Goal: Find specific page/section: Find specific page/section

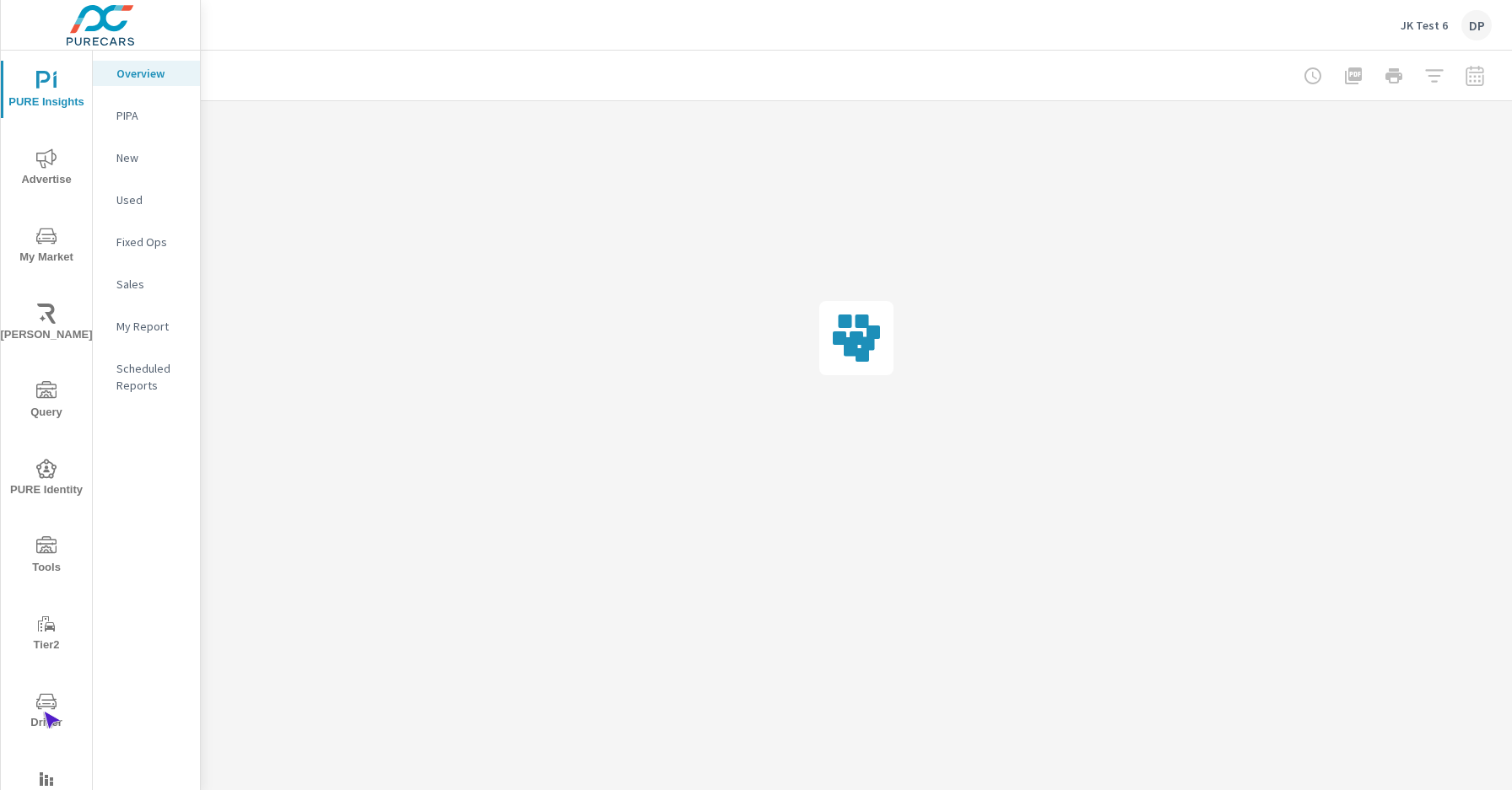
click at [43, 711] on span "Driver" at bounding box center [47, 712] width 81 height 42
